Goal: Check status: Check status

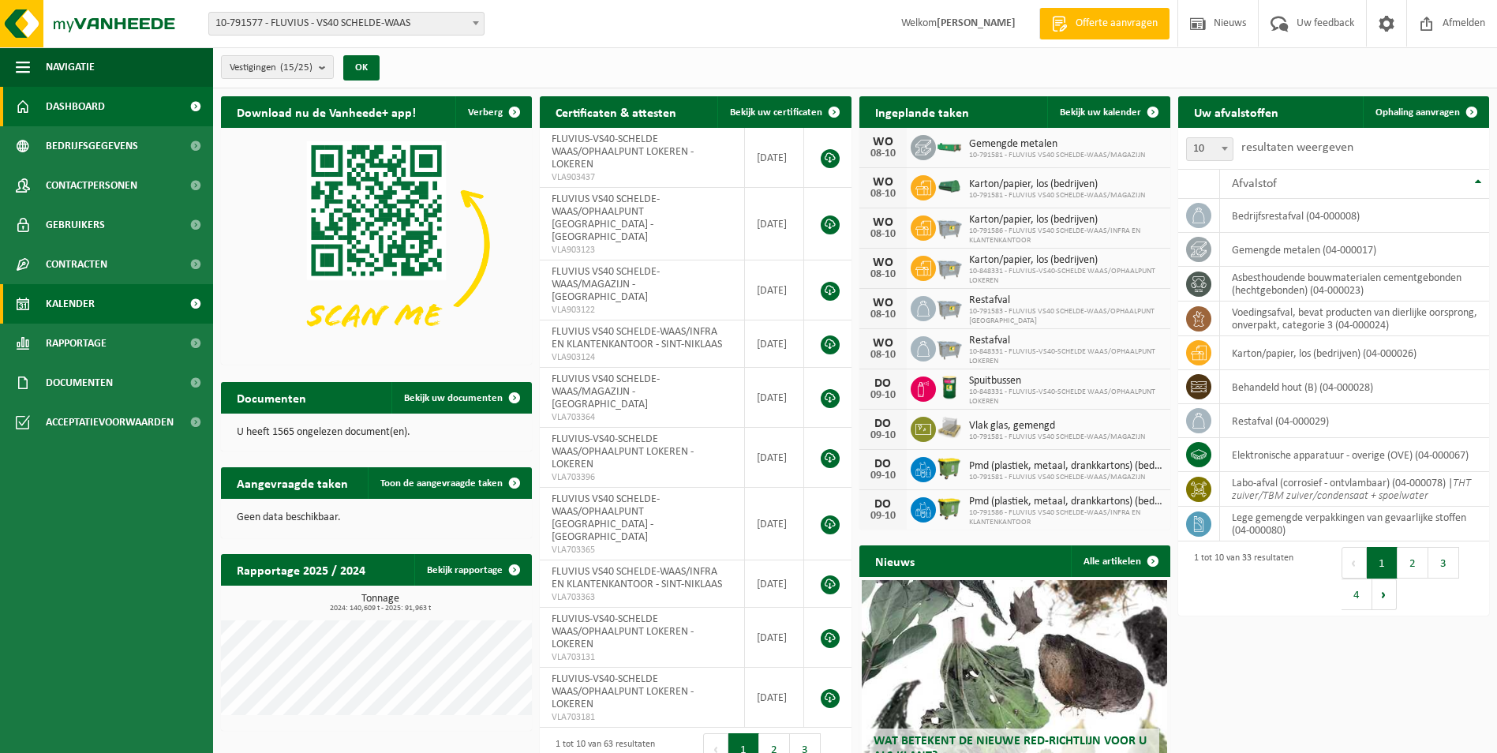
click at [82, 302] on span "Kalender" at bounding box center [70, 303] width 49 height 39
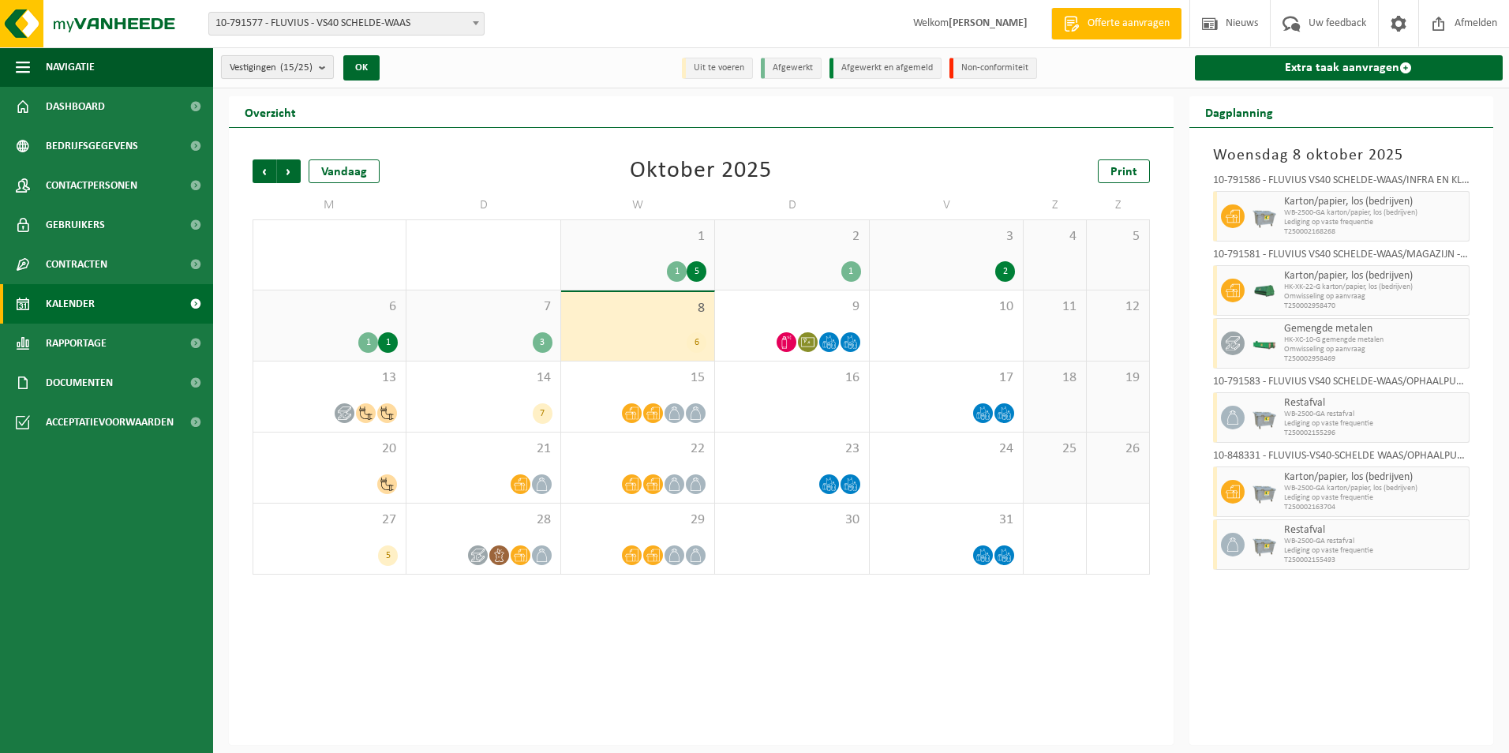
click at [325, 65] on b "submit" at bounding box center [326, 67] width 14 height 22
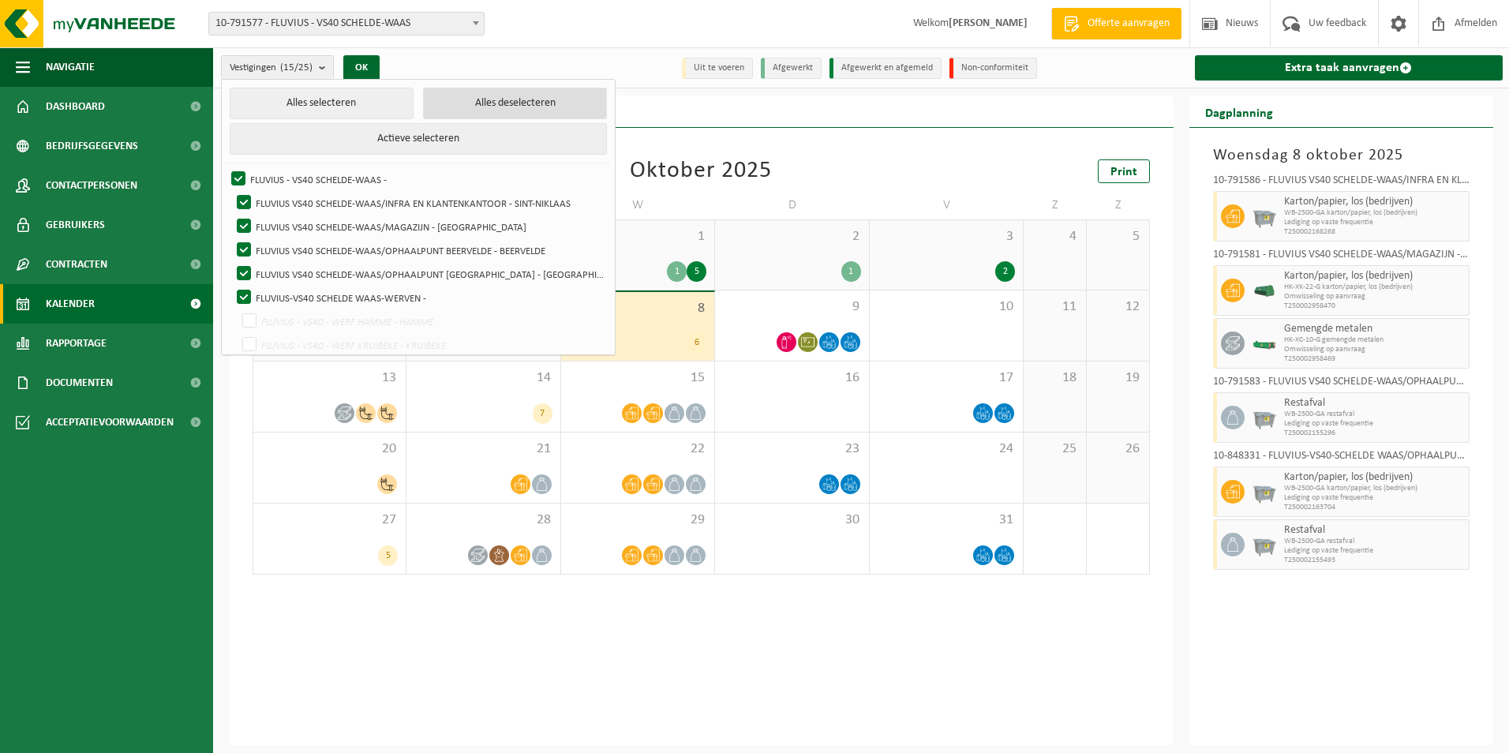
click at [440, 109] on button "Alles deselecteren" at bounding box center [515, 104] width 184 height 32
checkbox input "false"
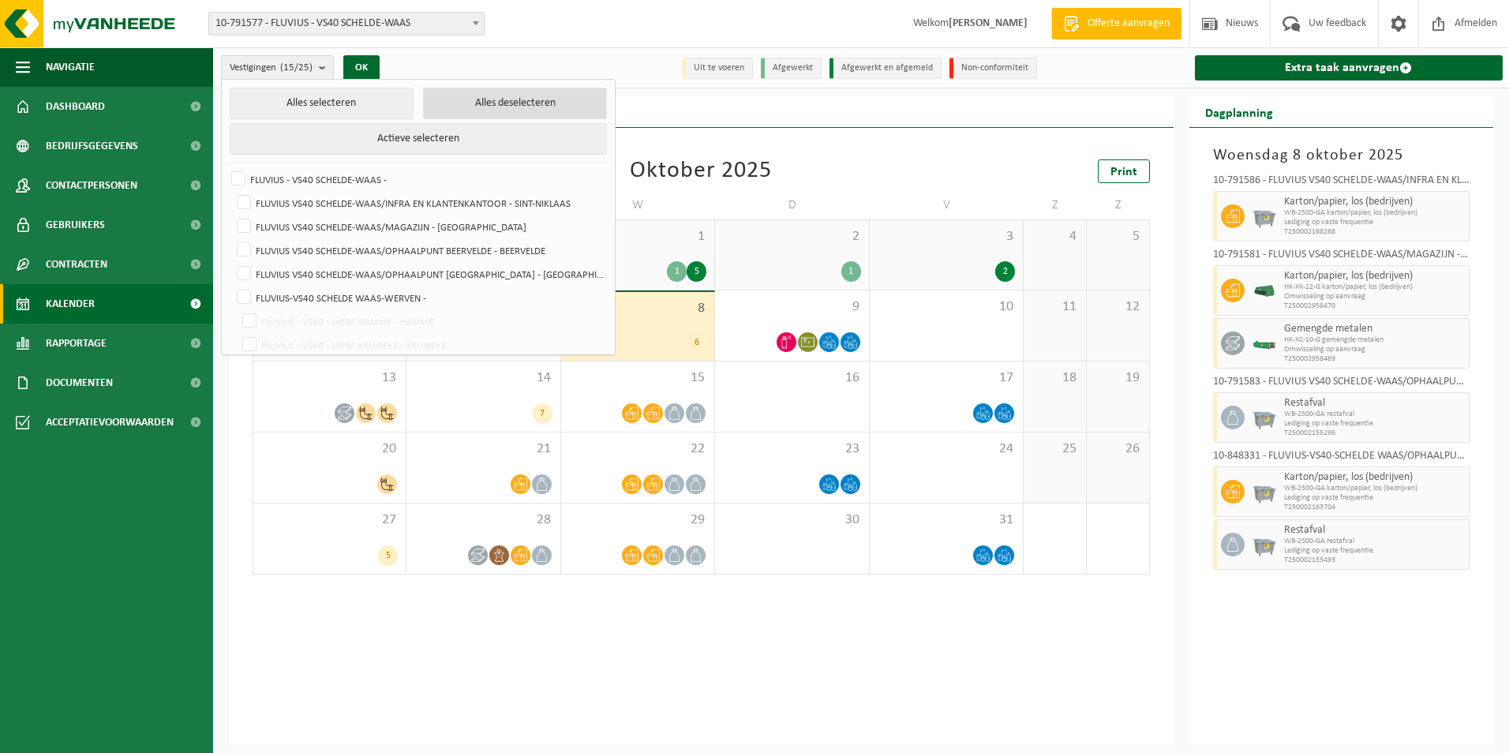
checkbox input "false"
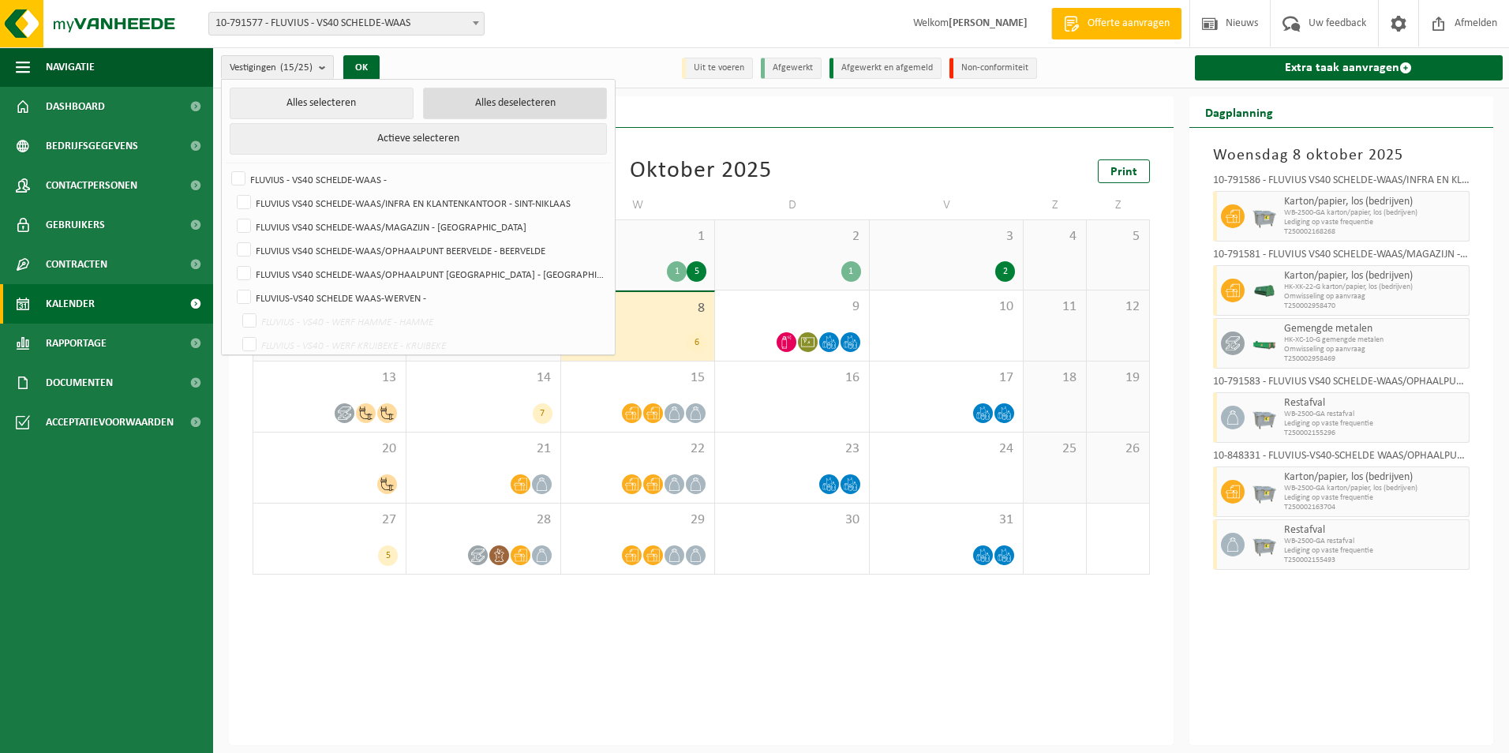
checkbox input "false"
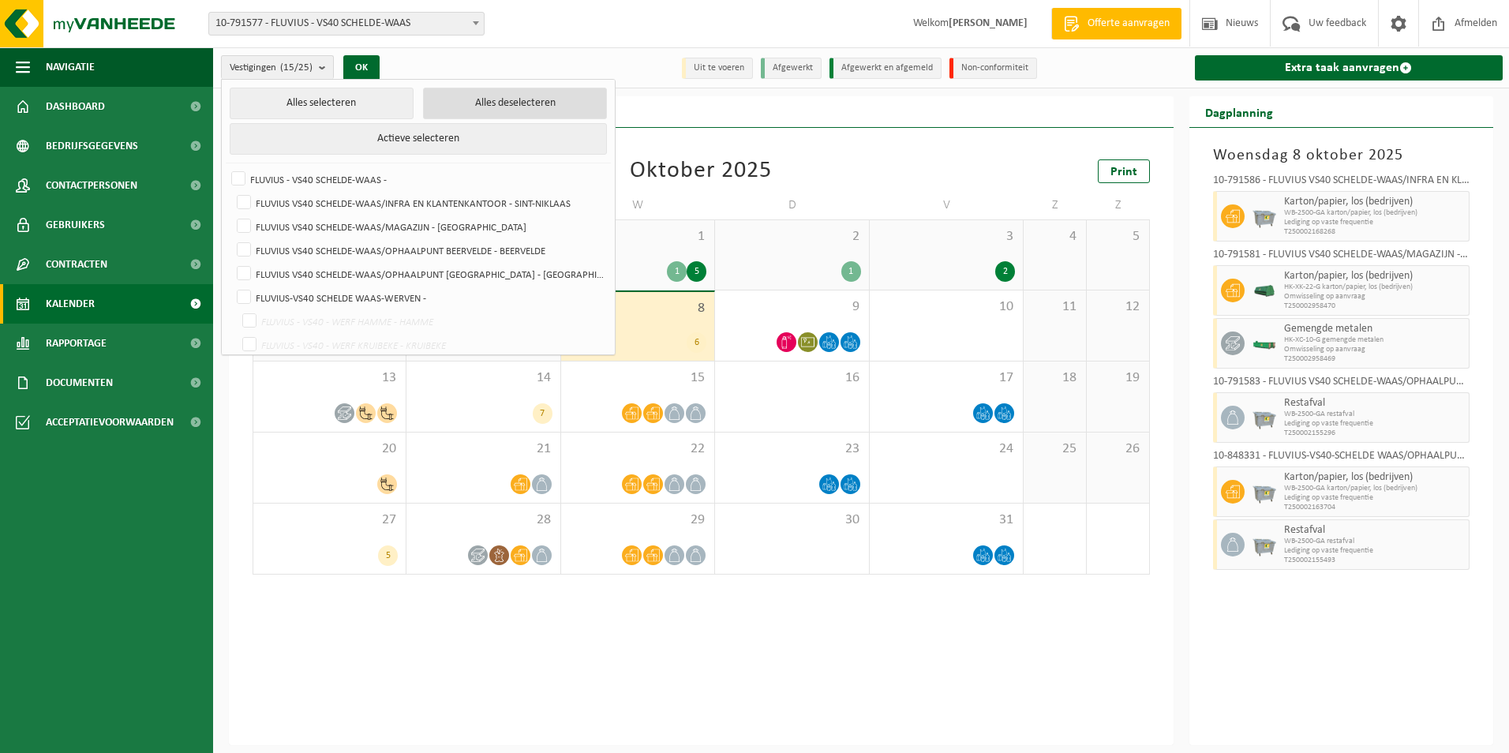
checkbox input "false"
click at [239, 275] on label "FLUVIUS VS40 SCHELDE-WAAS/OPHAALPUNT [GEOGRAPHIC_DATA] - [GEOGRAPHIC_DATA]" at bounding box center [420, 274] width 372 height 24
click at [231, 262] on input "FLUVIUS VS40 SCHELDE-WAAS/OPHAALPUNT [GEOGRAPHIC_DATA] - [GEOGRAPHIC_DATA]" at bounding box center [230, 261] width 1 height 1
checkbox input "true"
click at [355, 67] on button "OK" at bounding box center [356, 67] width 36 height 25
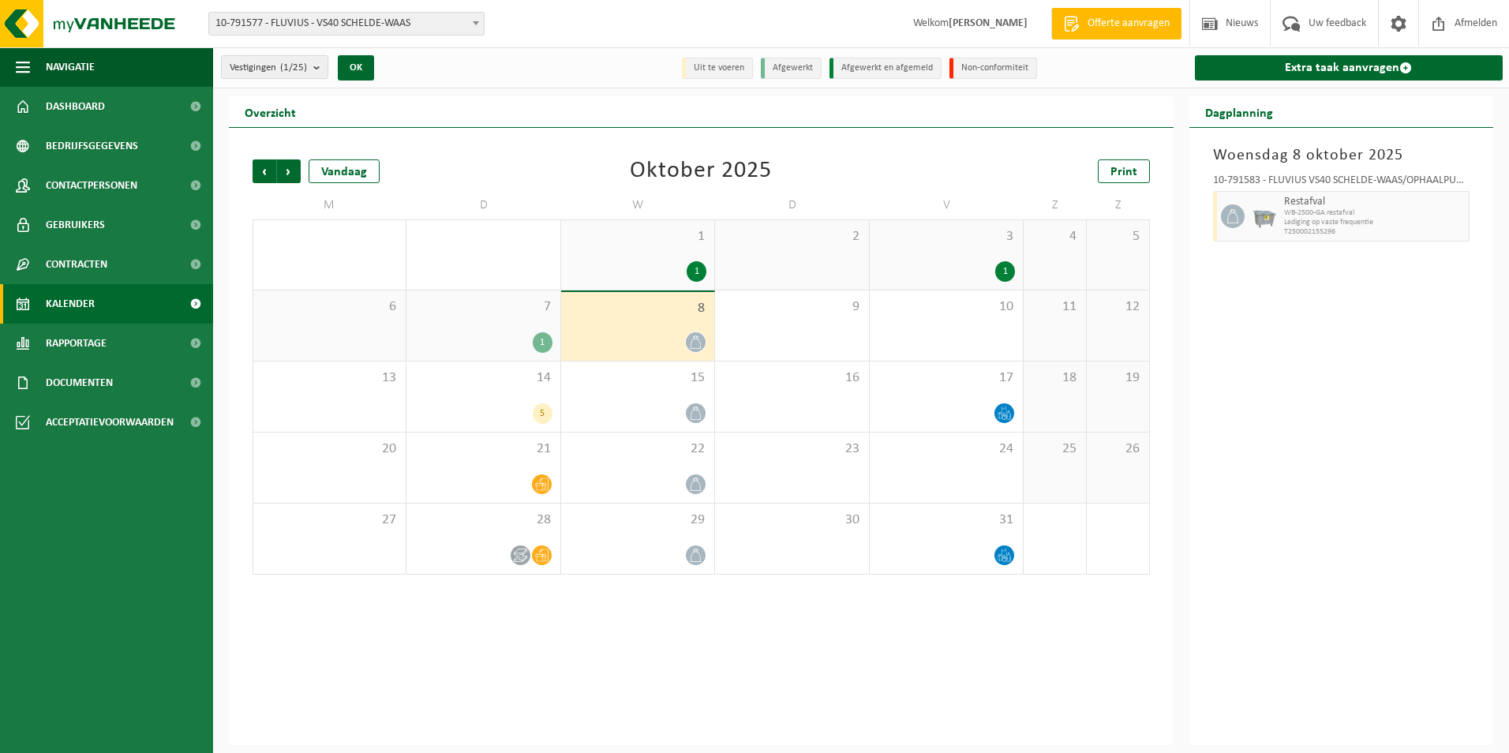
click at [537, 343] on div "1" at bounding box center [543, 342] width 20 height 21
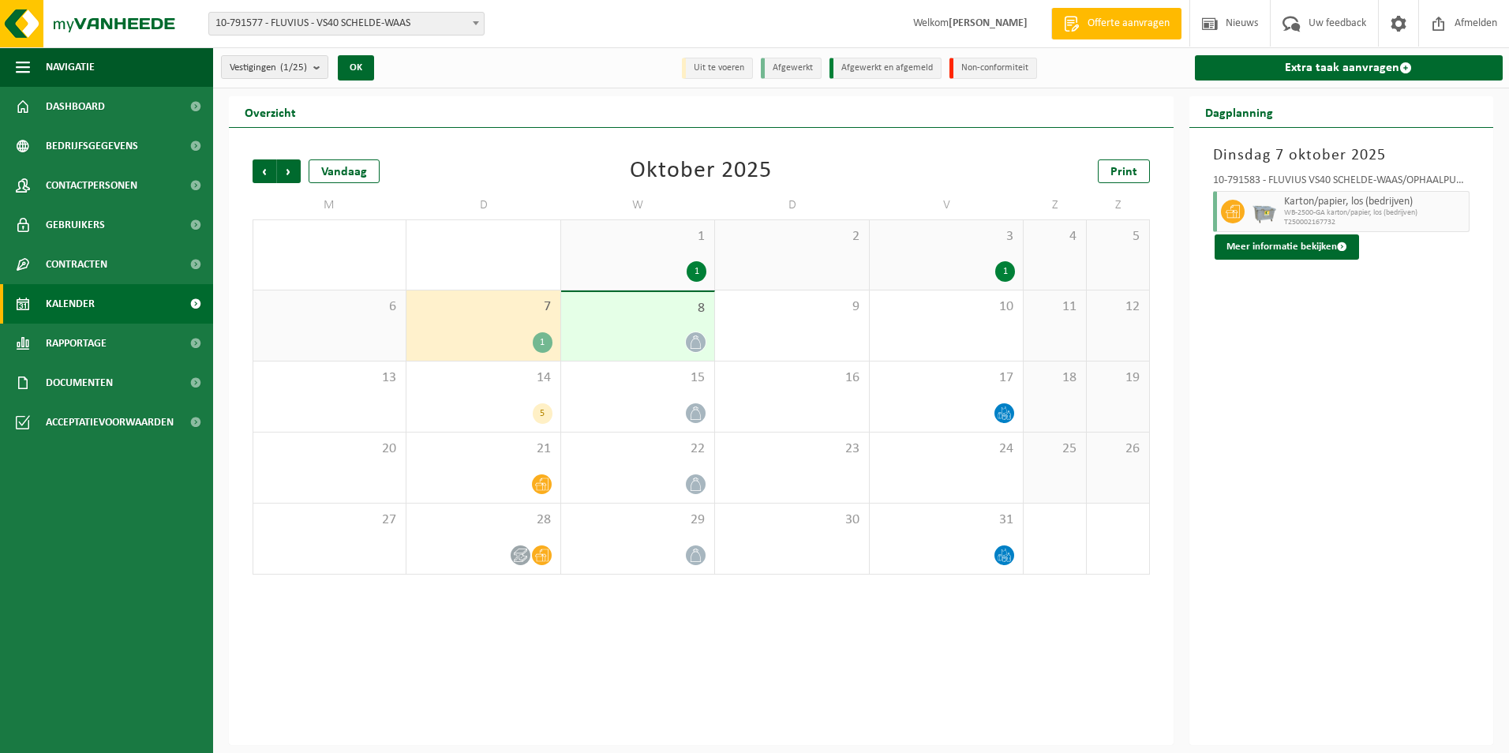
click at [698, 336] on icon at bounding box center [695, 341] width 13 height 13
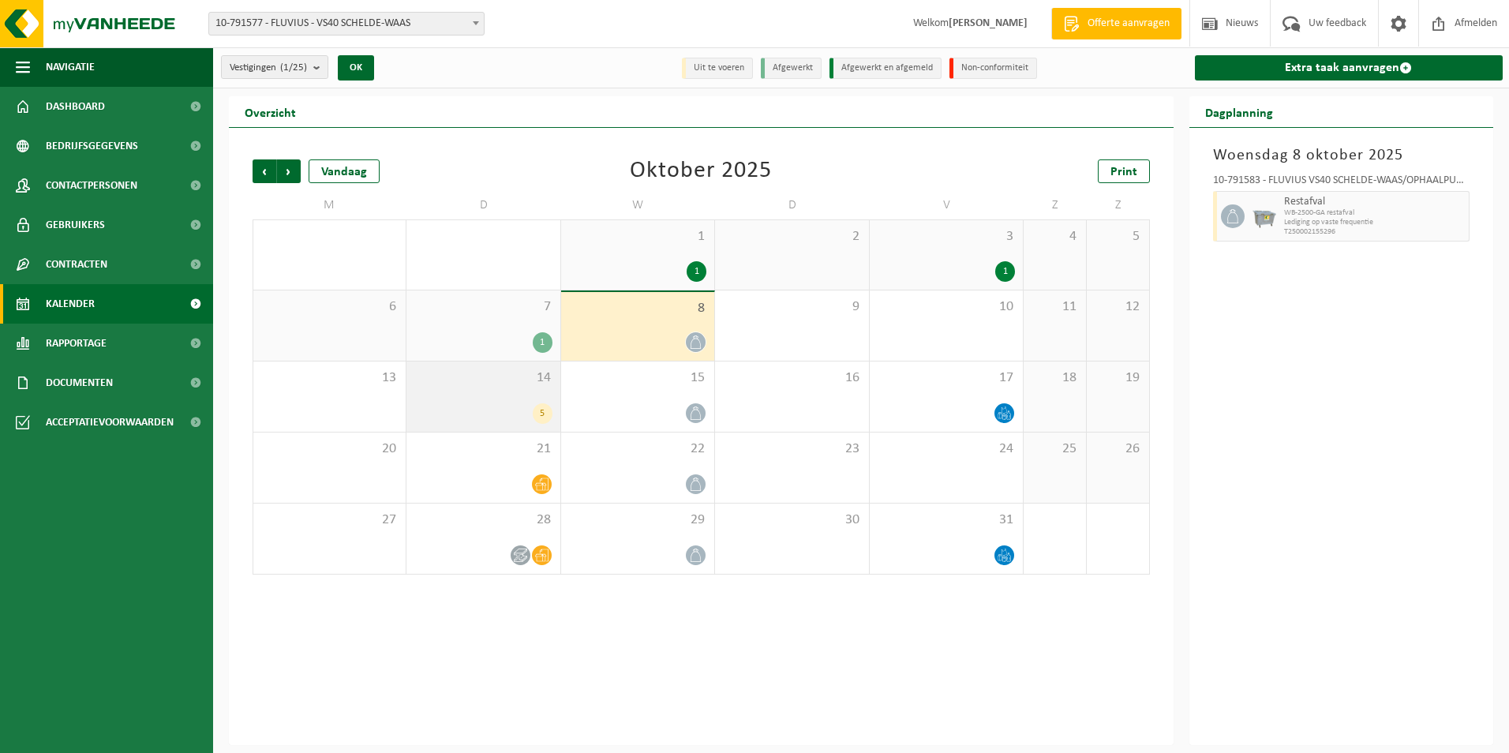
click at [541, 415] on div "5" at bounding box center [543, 413] width 20 height 21
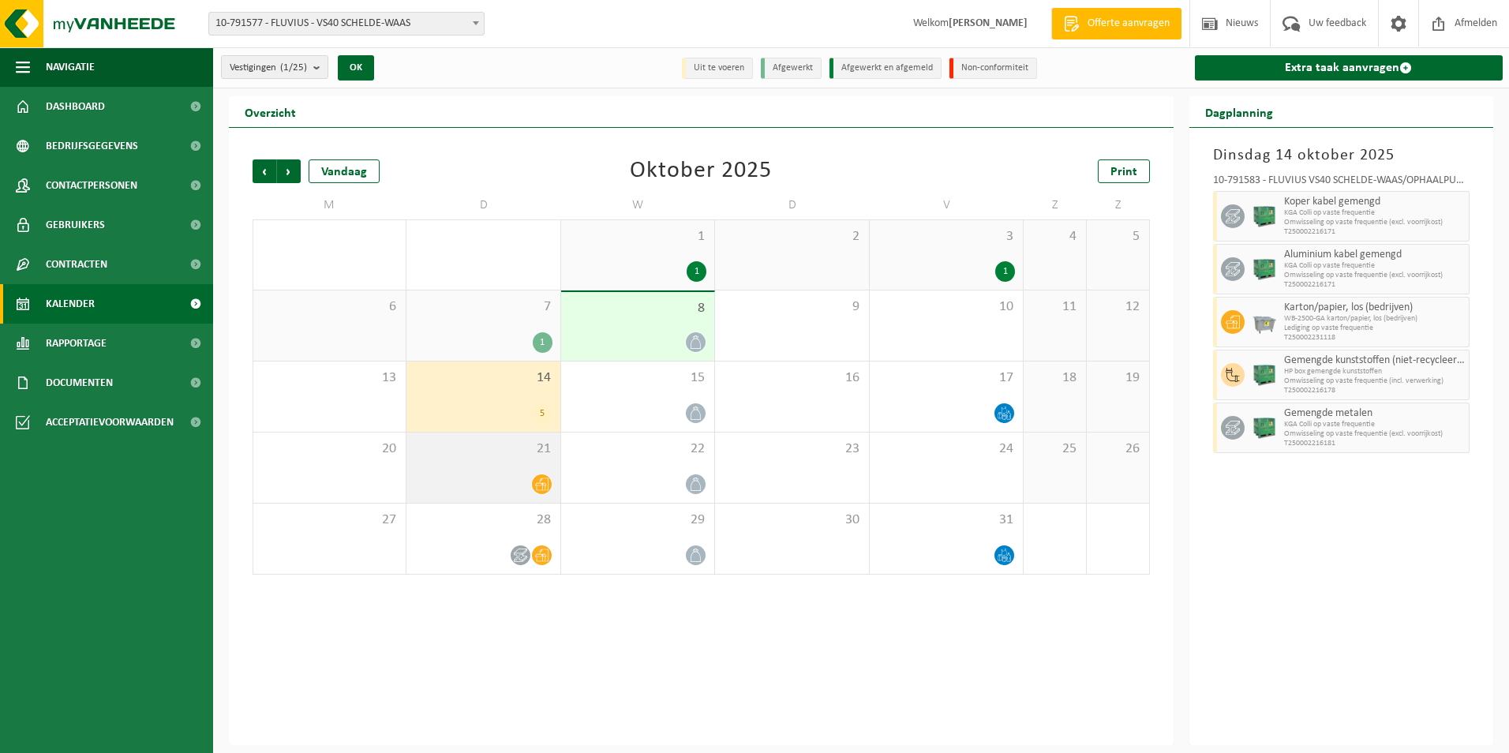
drag, startPoint x: 552, startPoint y: 451, endPoint x: 552, endPoint y: 462, distance: 10.3
click at [552, 461] on div "21" at bounding box center [482, 467] width 153 height 70
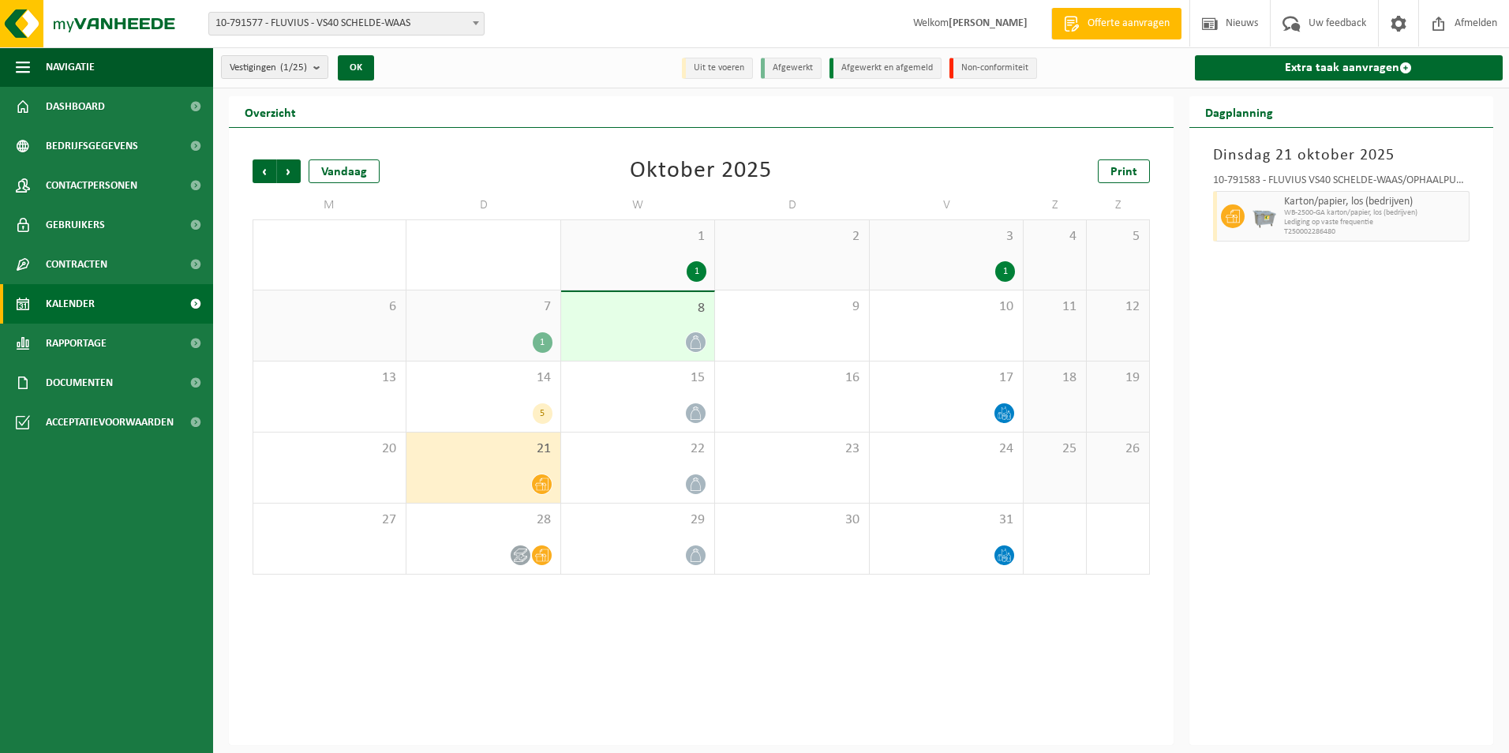
click at [547, 488] on icon at bounding box center [541, 483] width 13 height 13
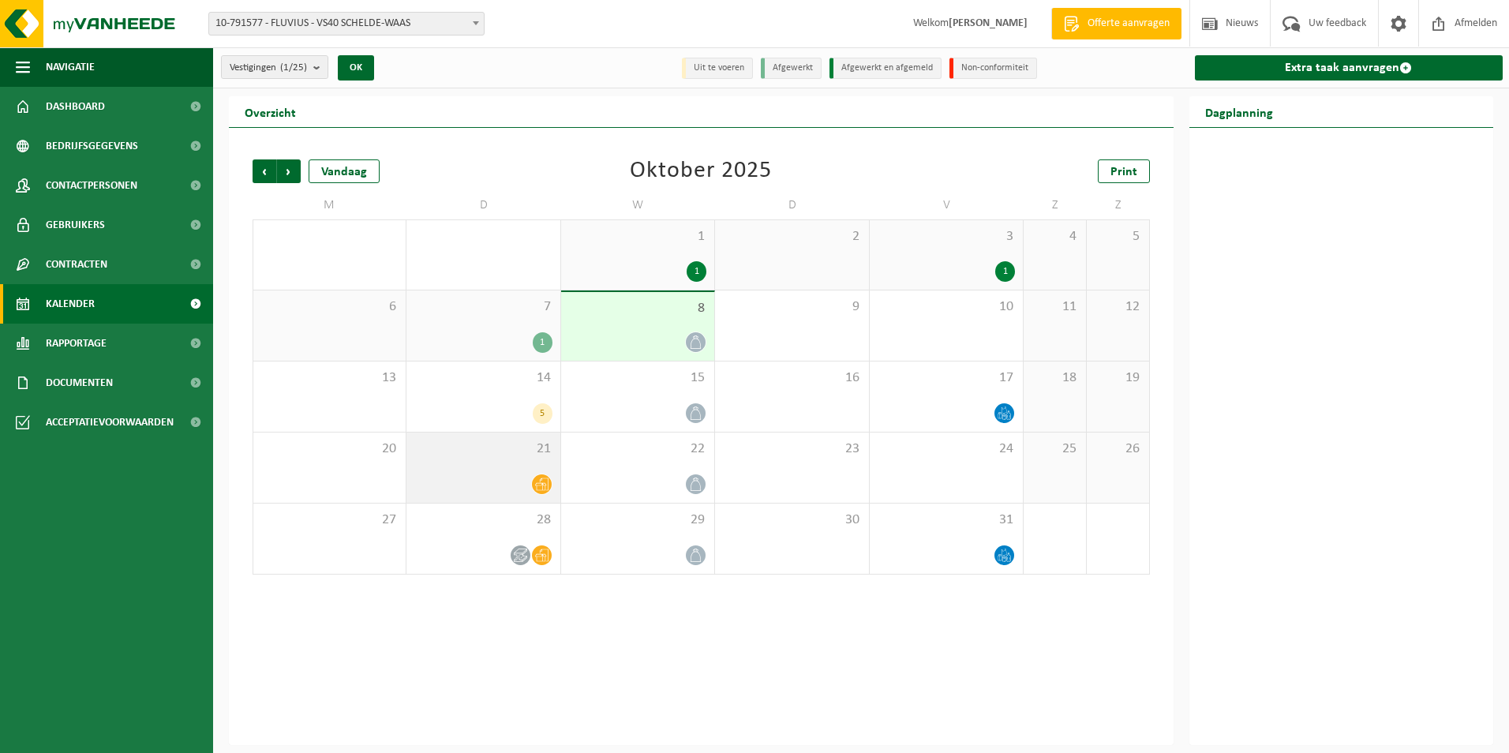
click at [541, 481] on icon at bounding box center [541, 483] width 13 height 13
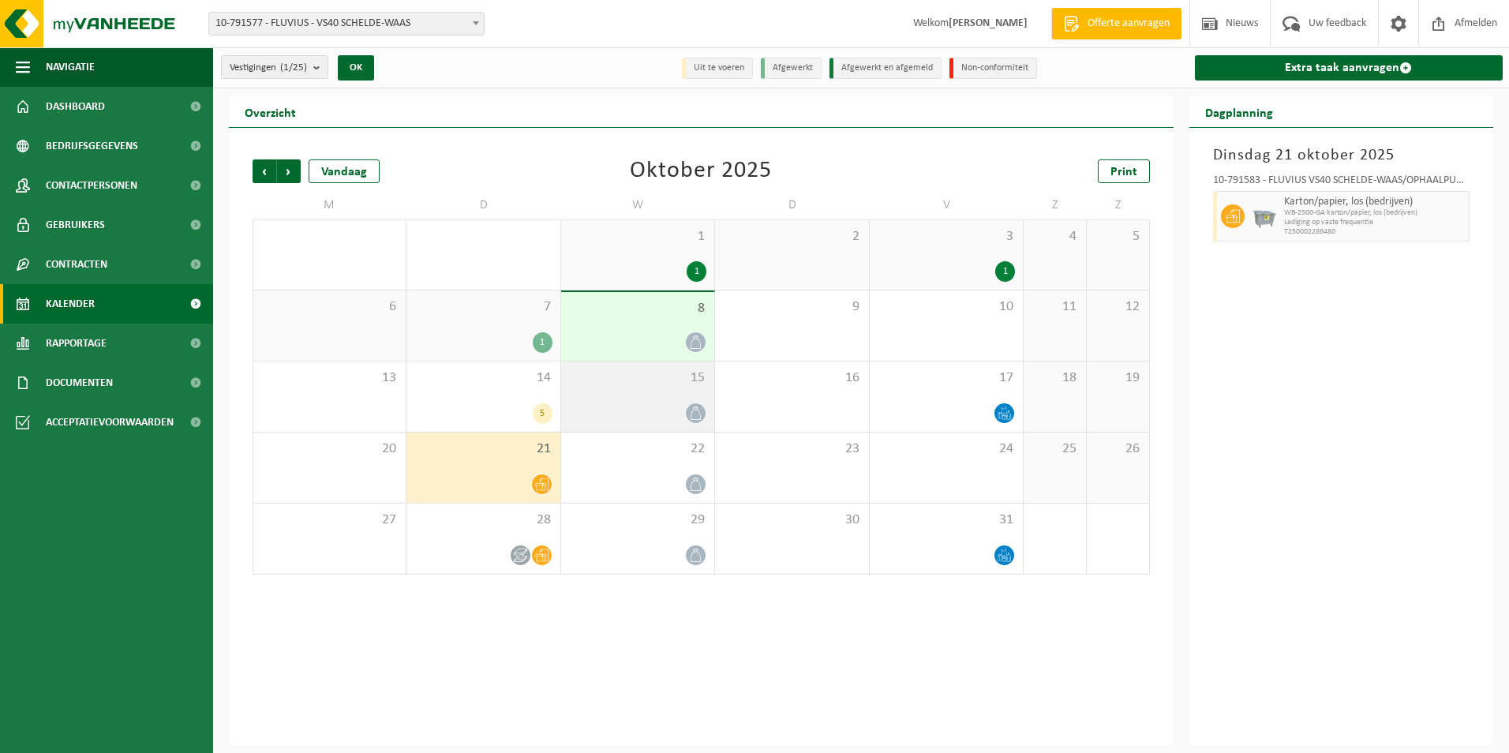
click at [696, 415] on icon at bounding box center [695, 412] width 13 height 13
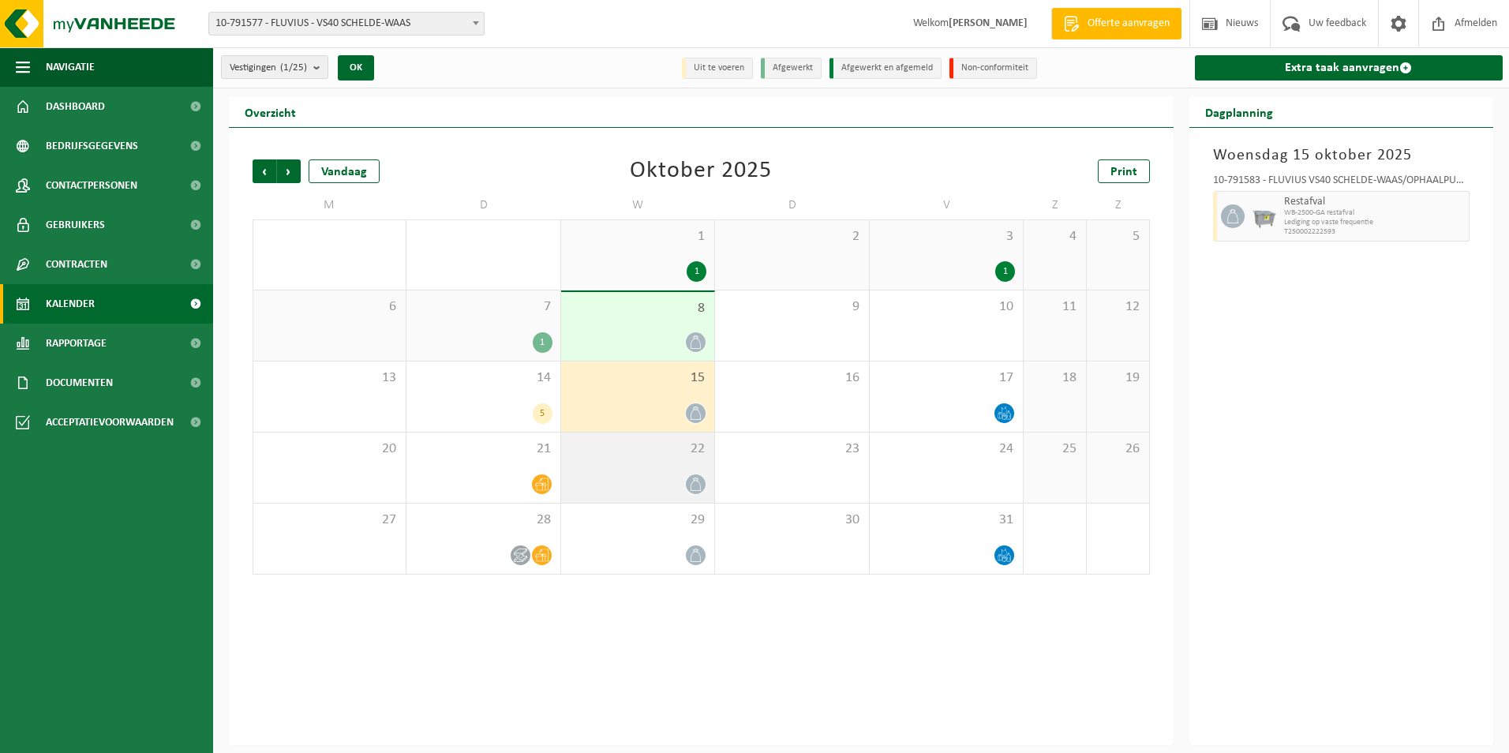
click at [698, 483] on icon at bounding box center [695, 483] width 13 height 13
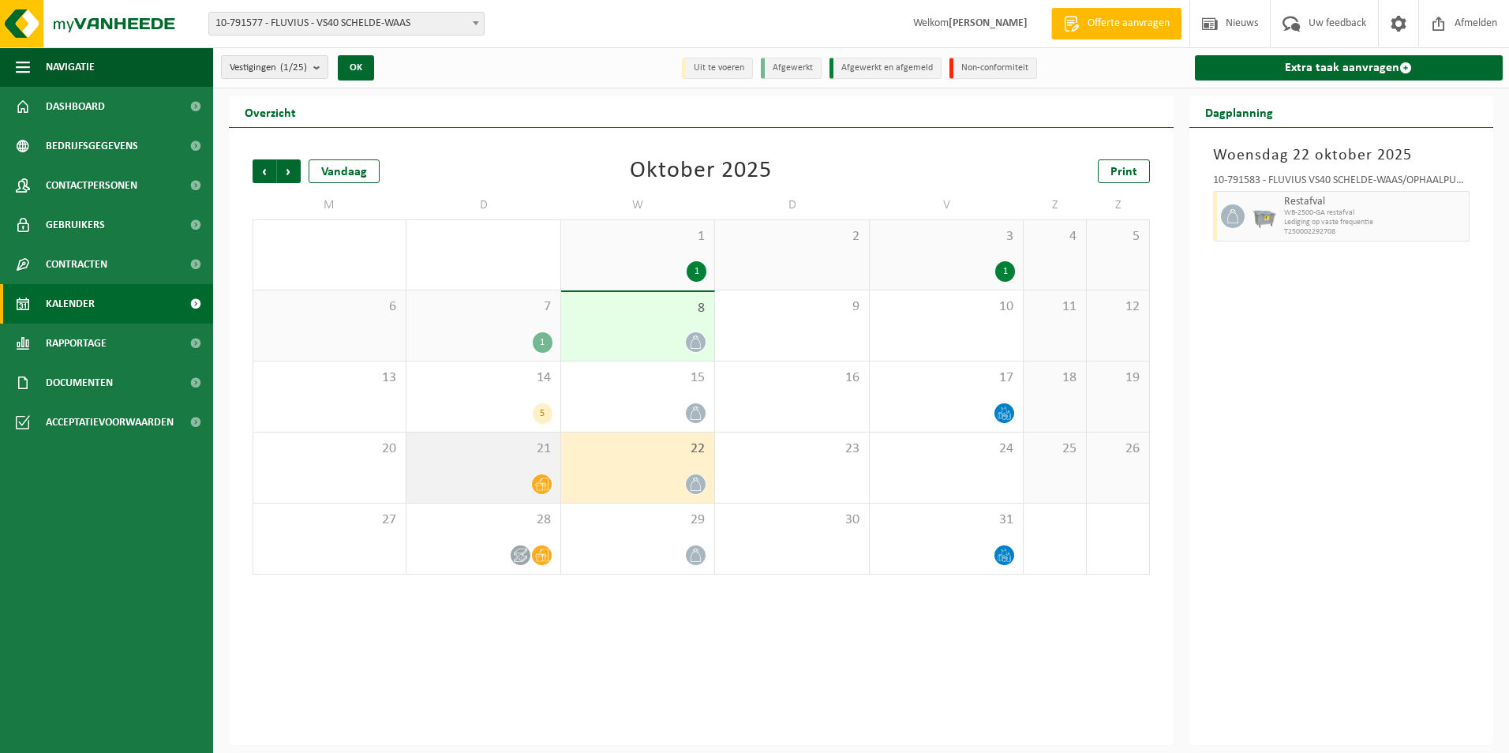
click at [545, 490] on span at bounding box center [542, 484] width 20 height 20
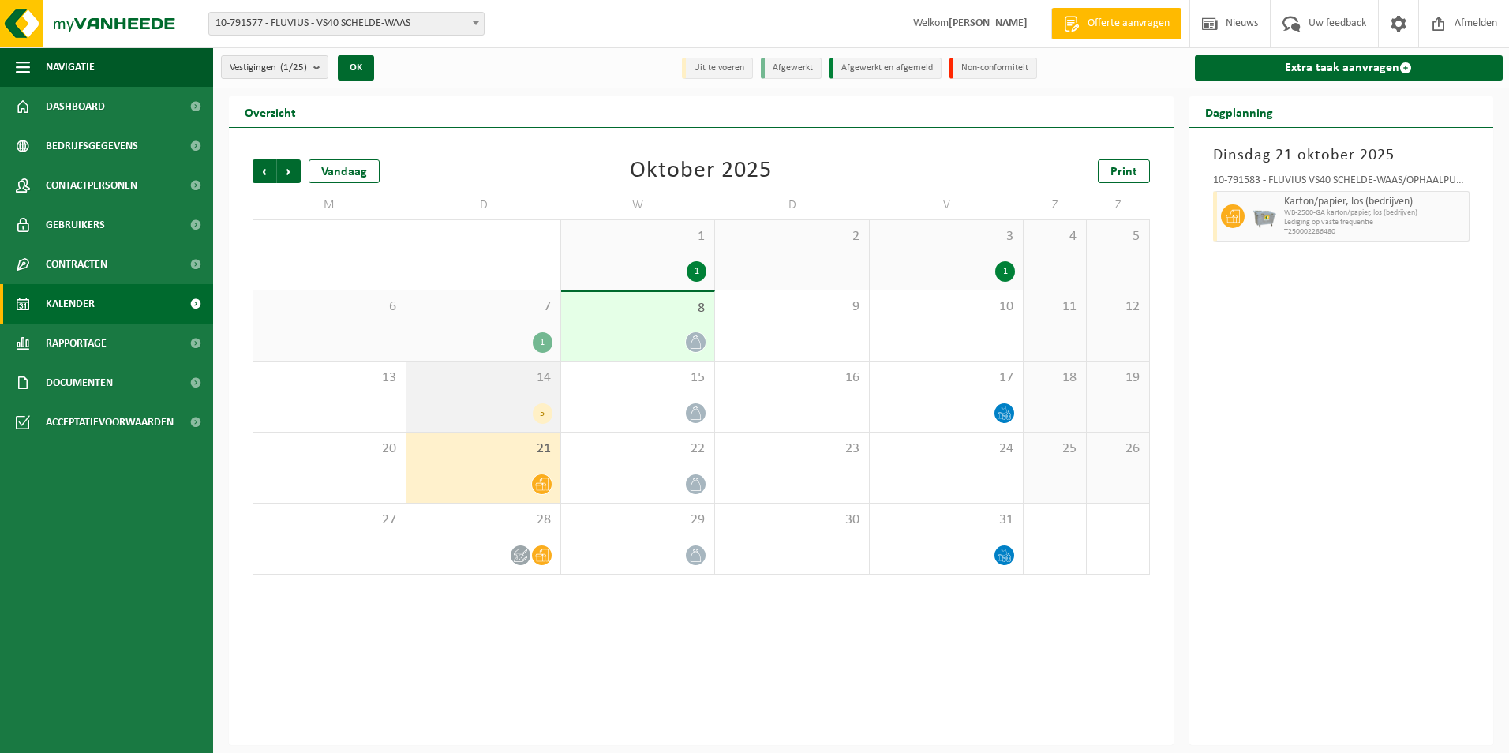
click at [544, 410] on div "5" at bounding box center [543, 413] width 20 height 21
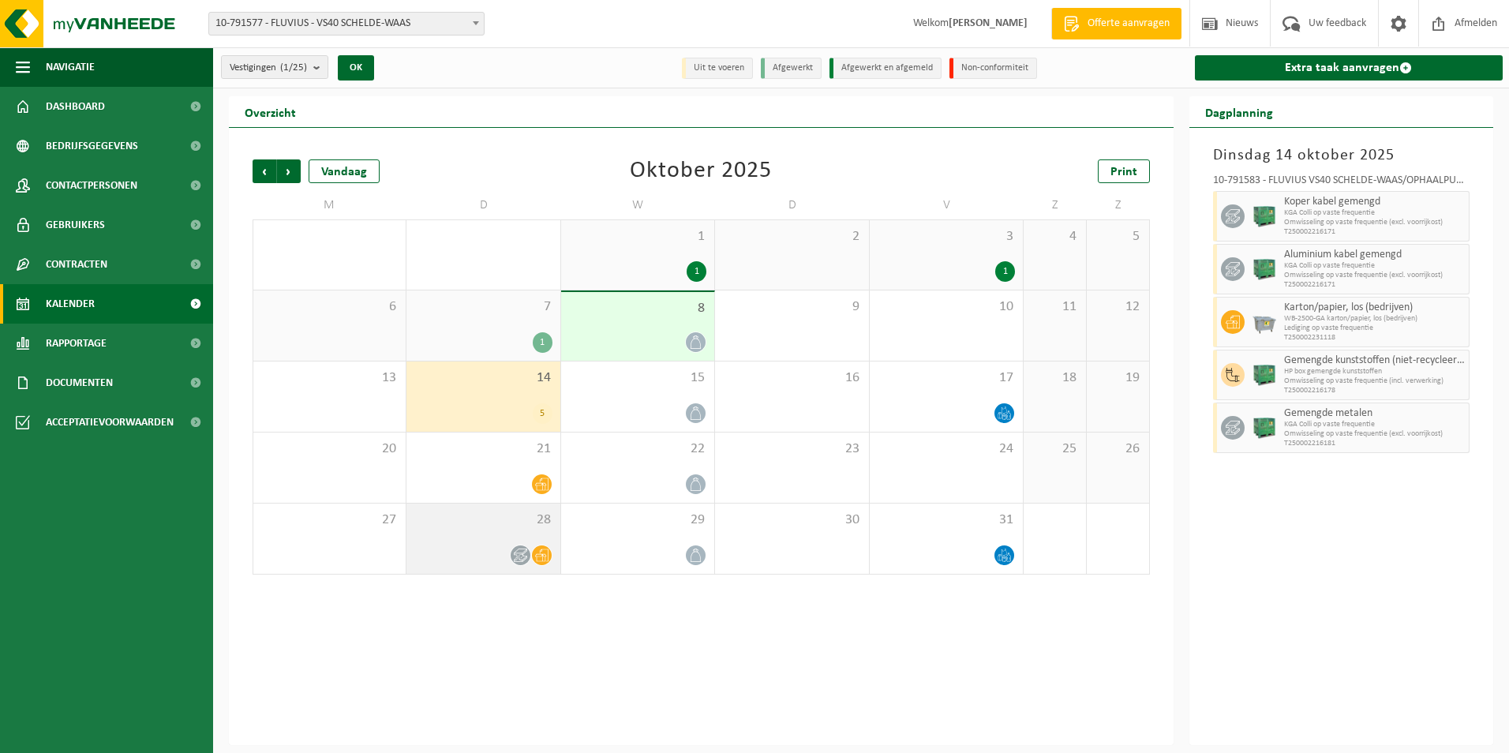
click at [526, 555] on icon at bounding box center [520, 555] width 13 height 13
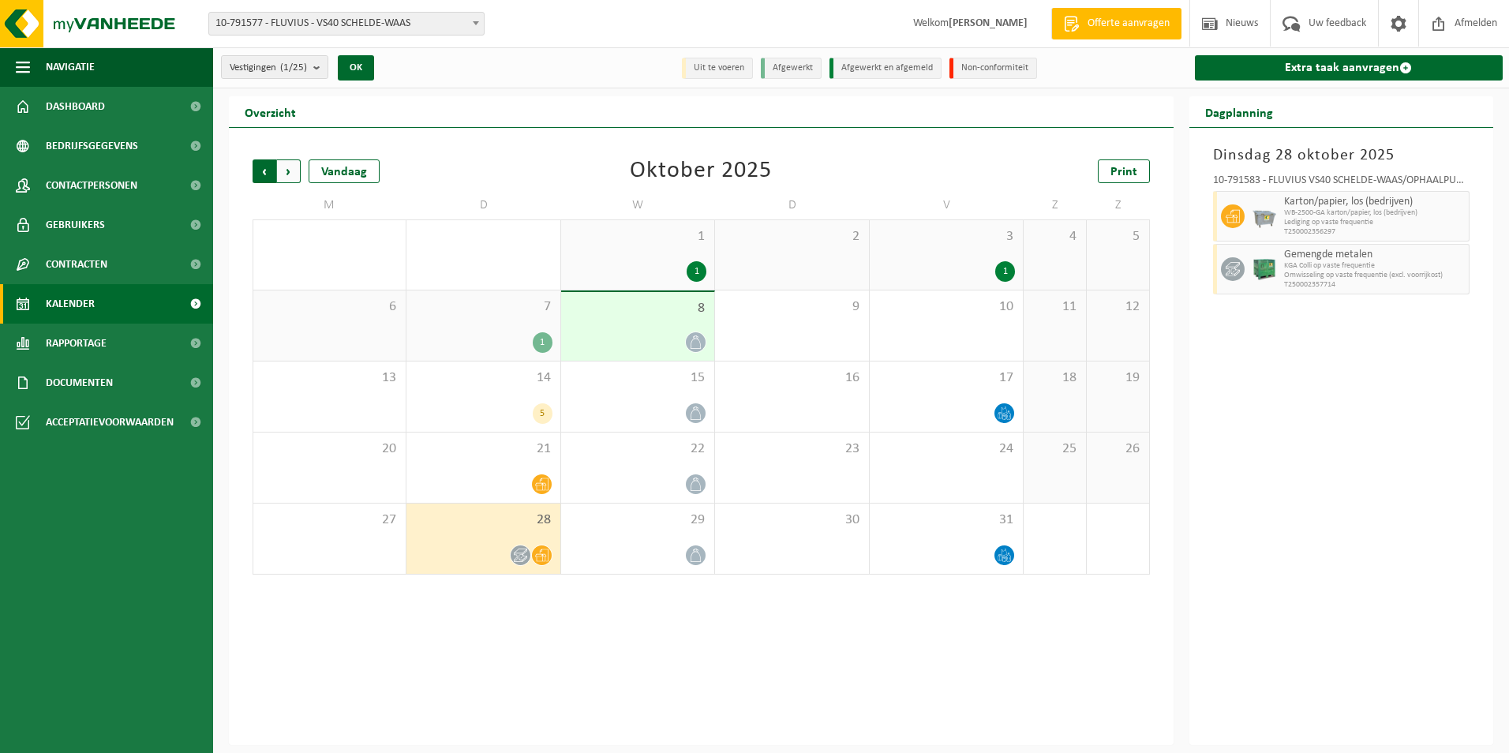
click at [286, 176] on span "Volgende" at bounding box center [289, 171] width 24 height 24
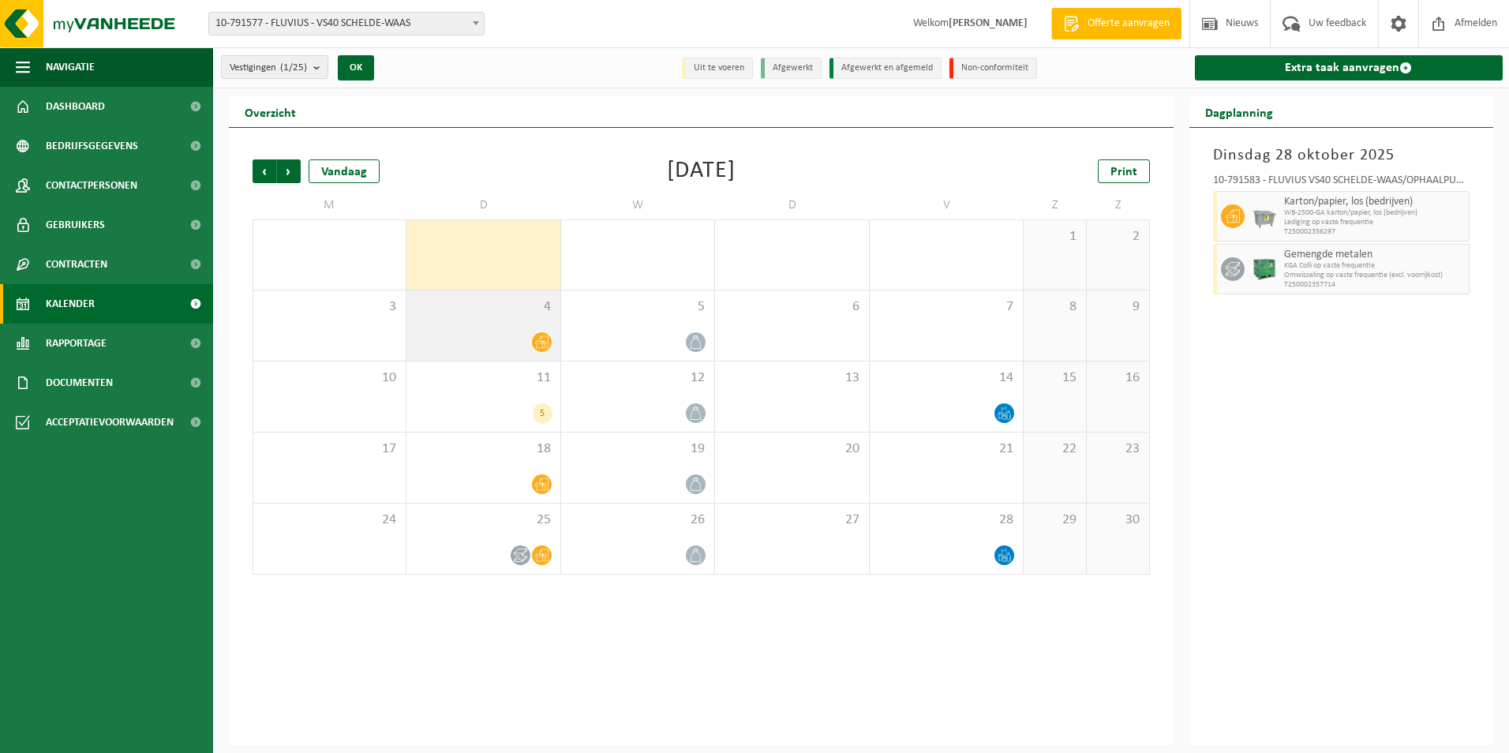
click at [535, 338] on icon at bounding box center [541, 341] width 13 height 13
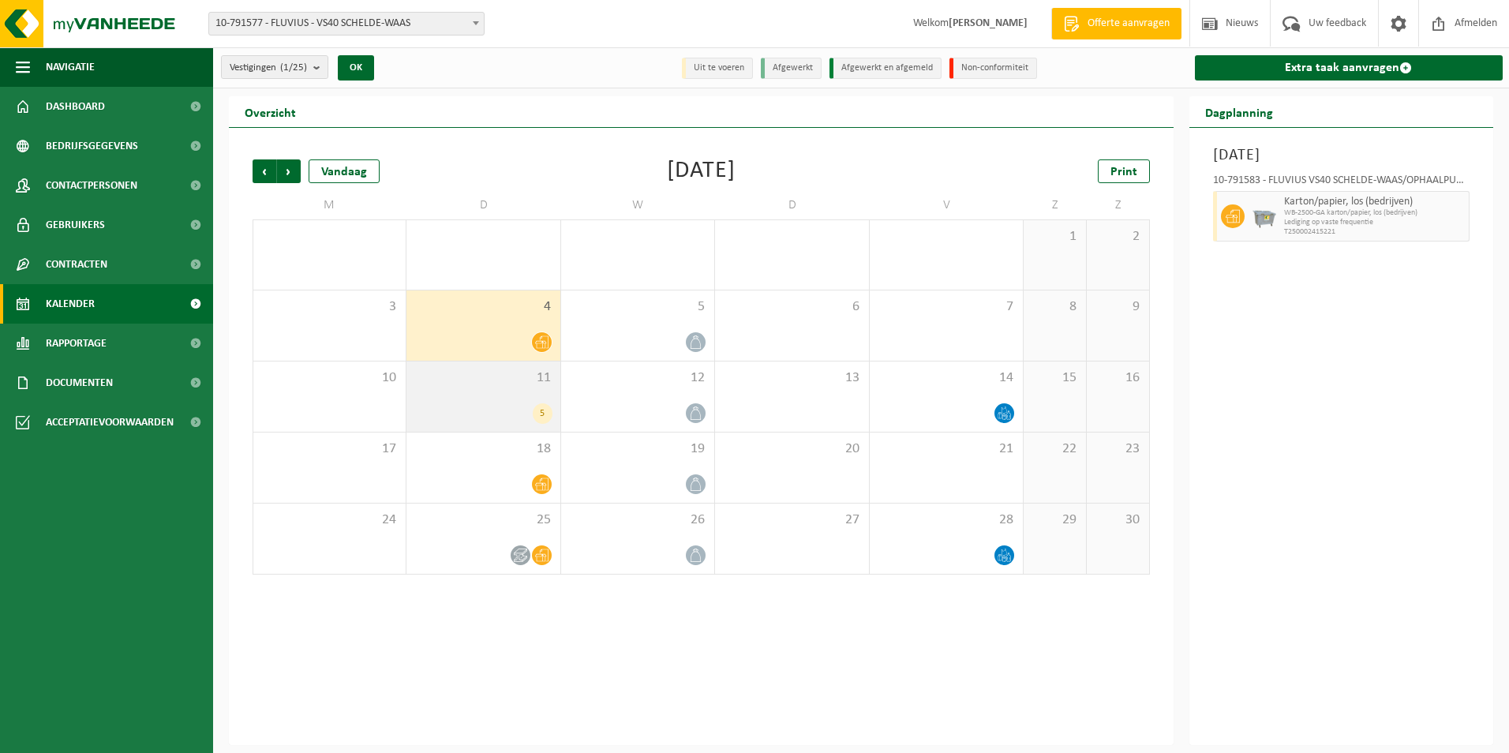
click at [541, 411] on div "5" at bounding box center [543, 413] width 20 height 21
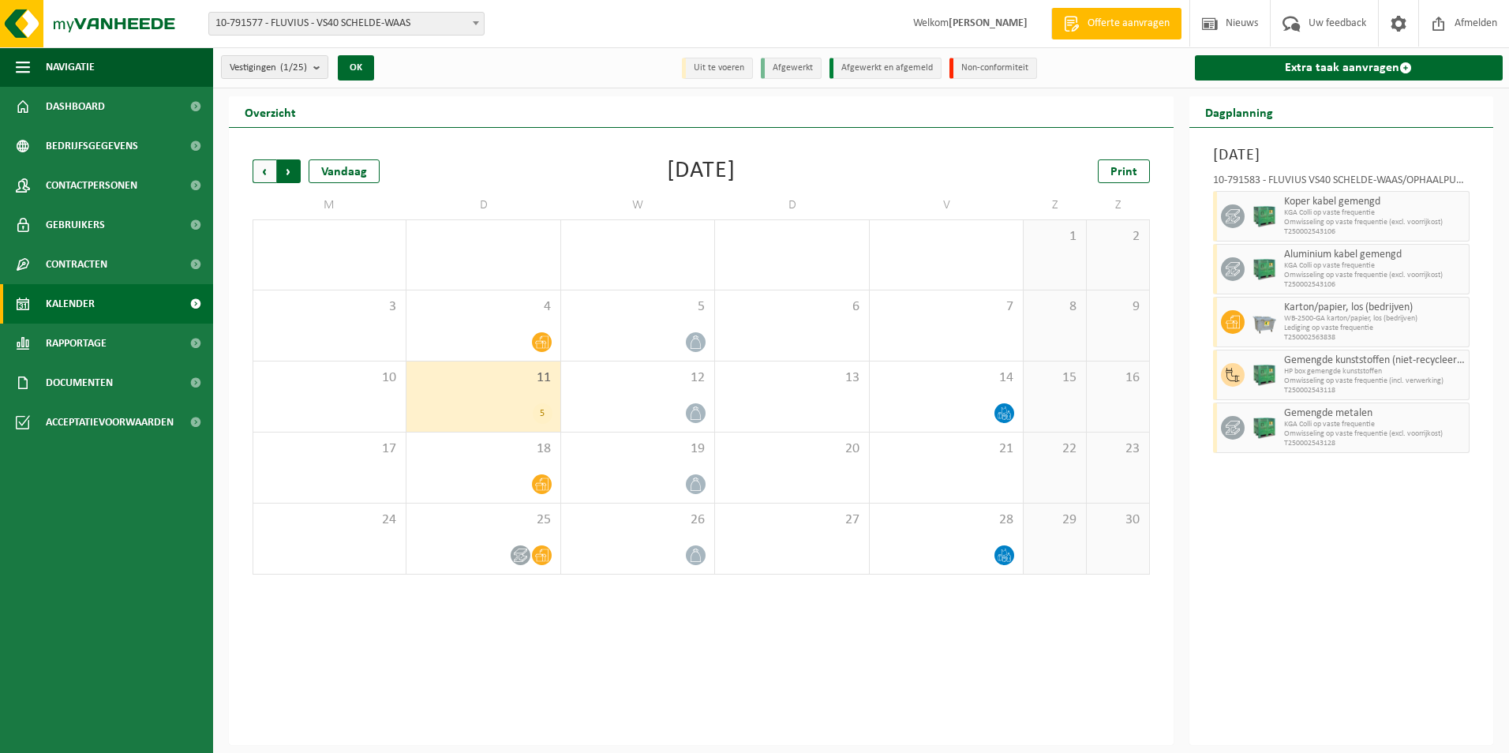
click at [268, 170] on span "Vorige" at bounding box center [265, 171] width 24 height 24
